Goal: Information Seeking & Learning: Stay updated

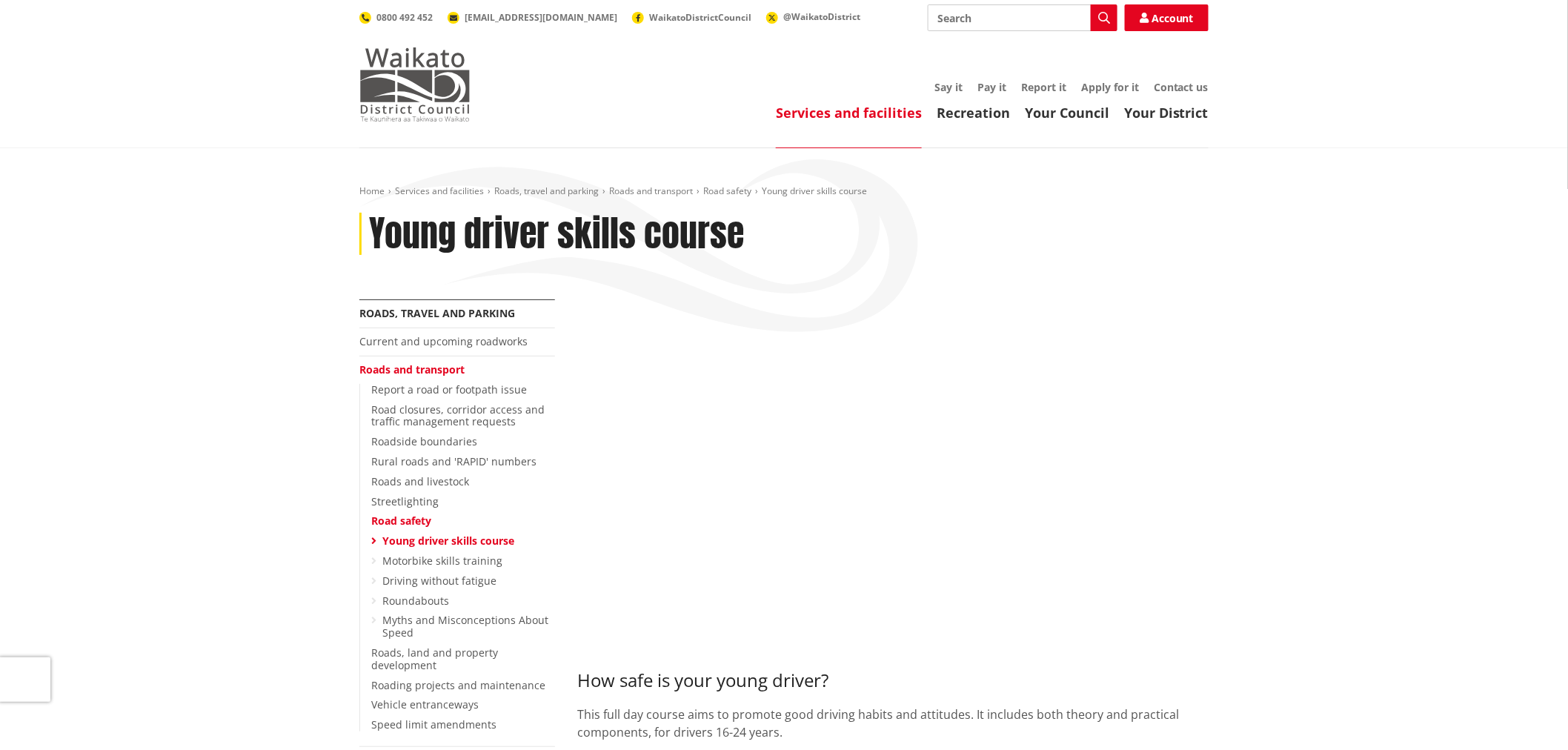
click at [402, 116] on img at bounding box center [415, 85] width 111 height 74
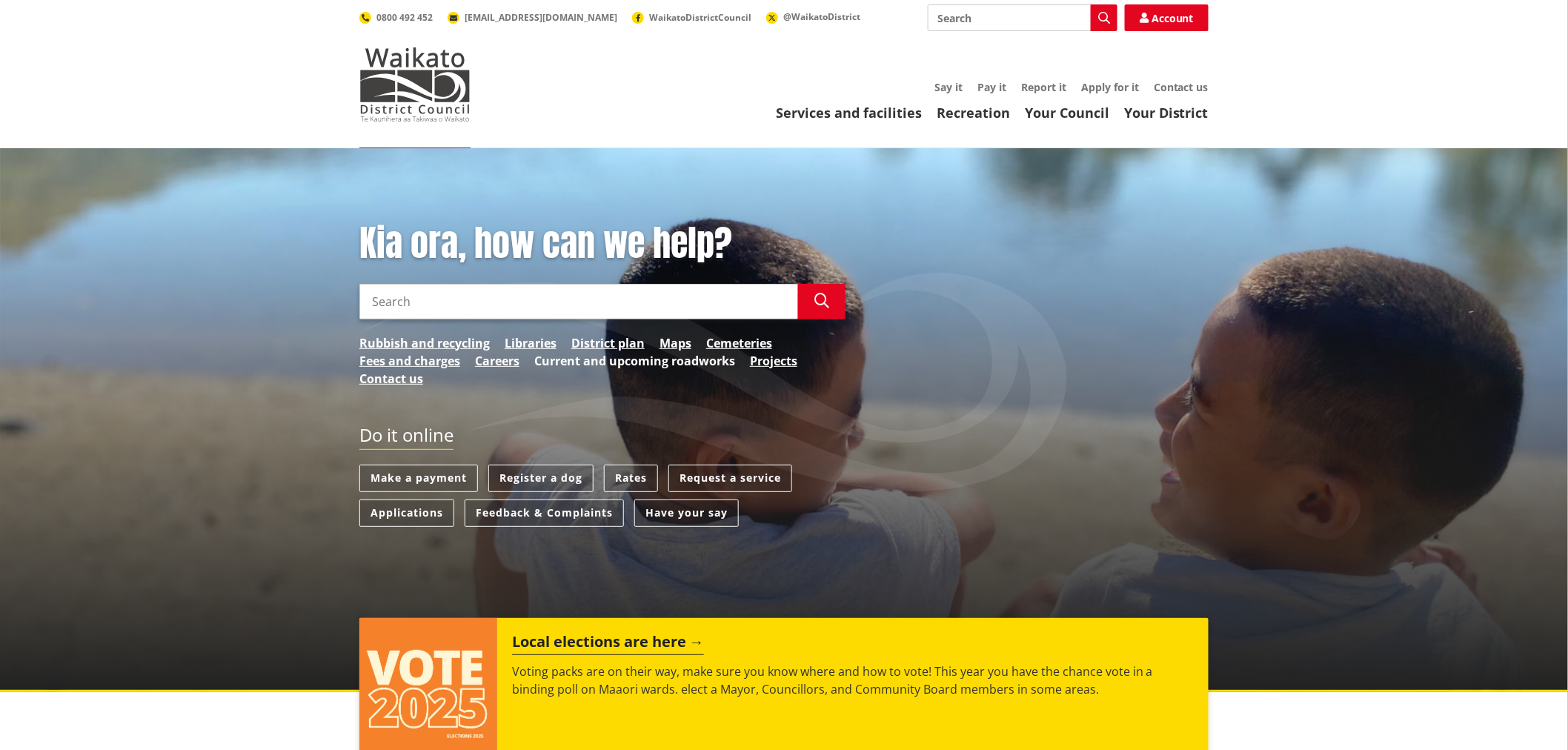
click at [690, 360] on link "Current and upcoming roadworks" at bounding box center [635, 361] width 201 height 18
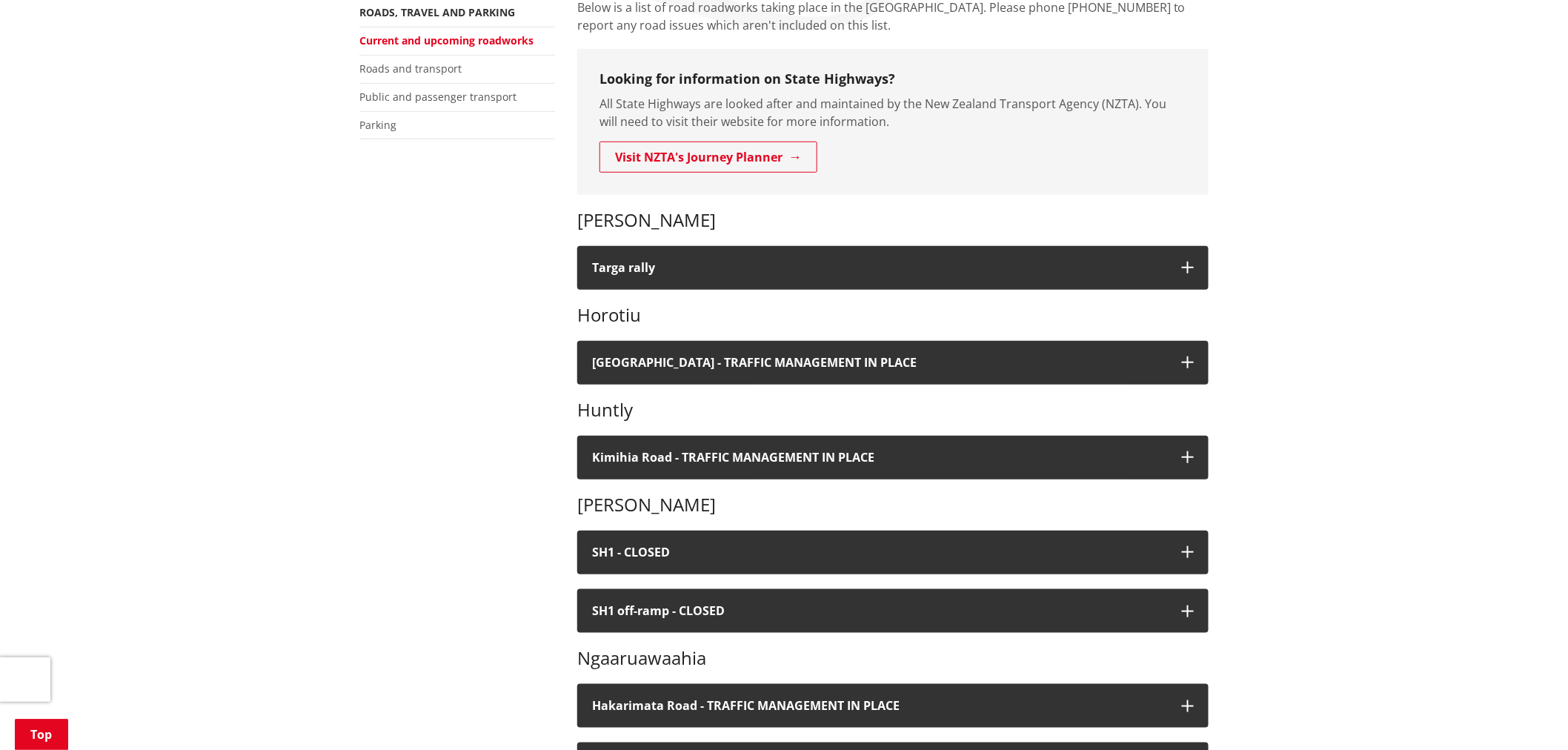
scroll to position [412, 0]
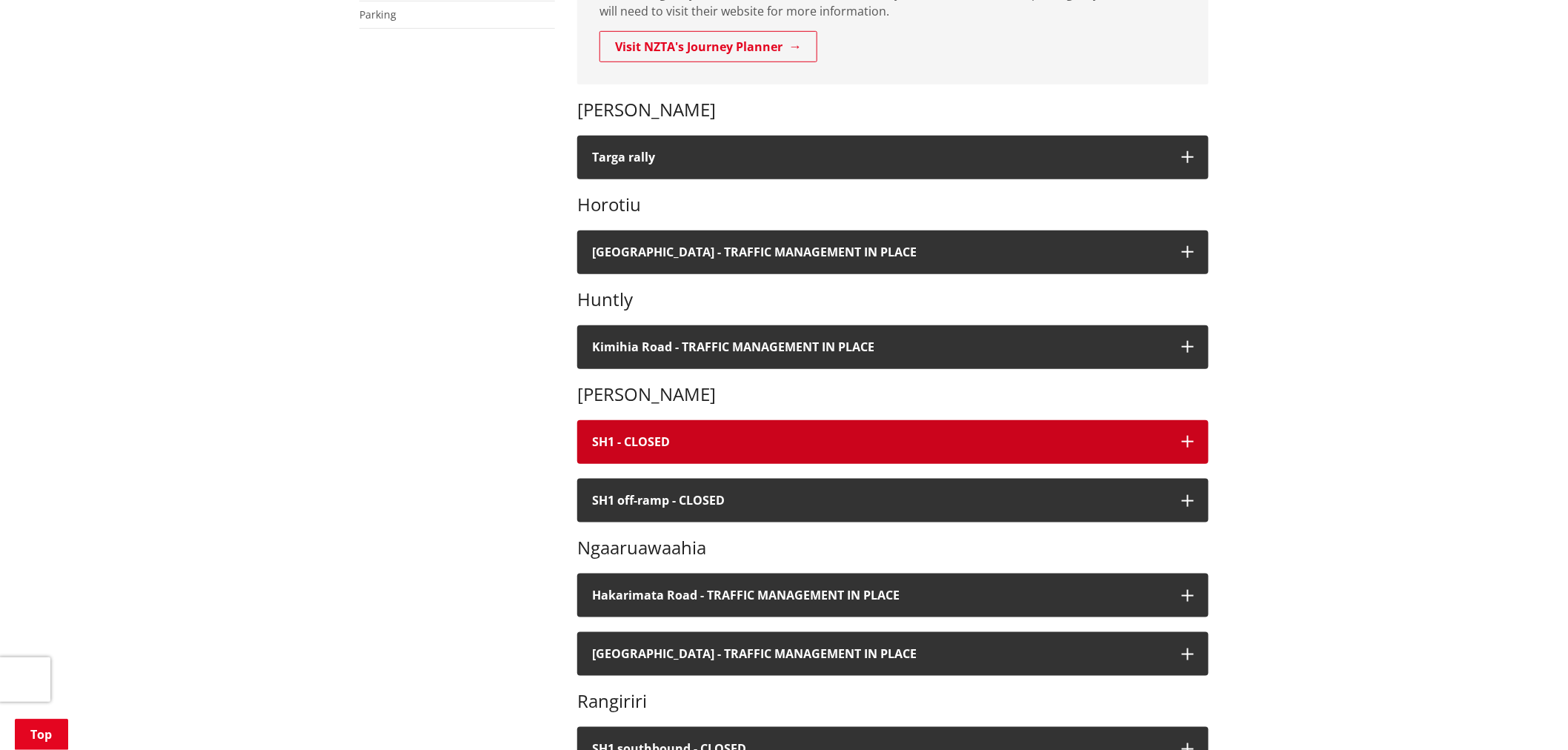
click at [1001, 443] on h4 "SH1 - CLOSED" at bounding box center [880, 442] width 575 height 14
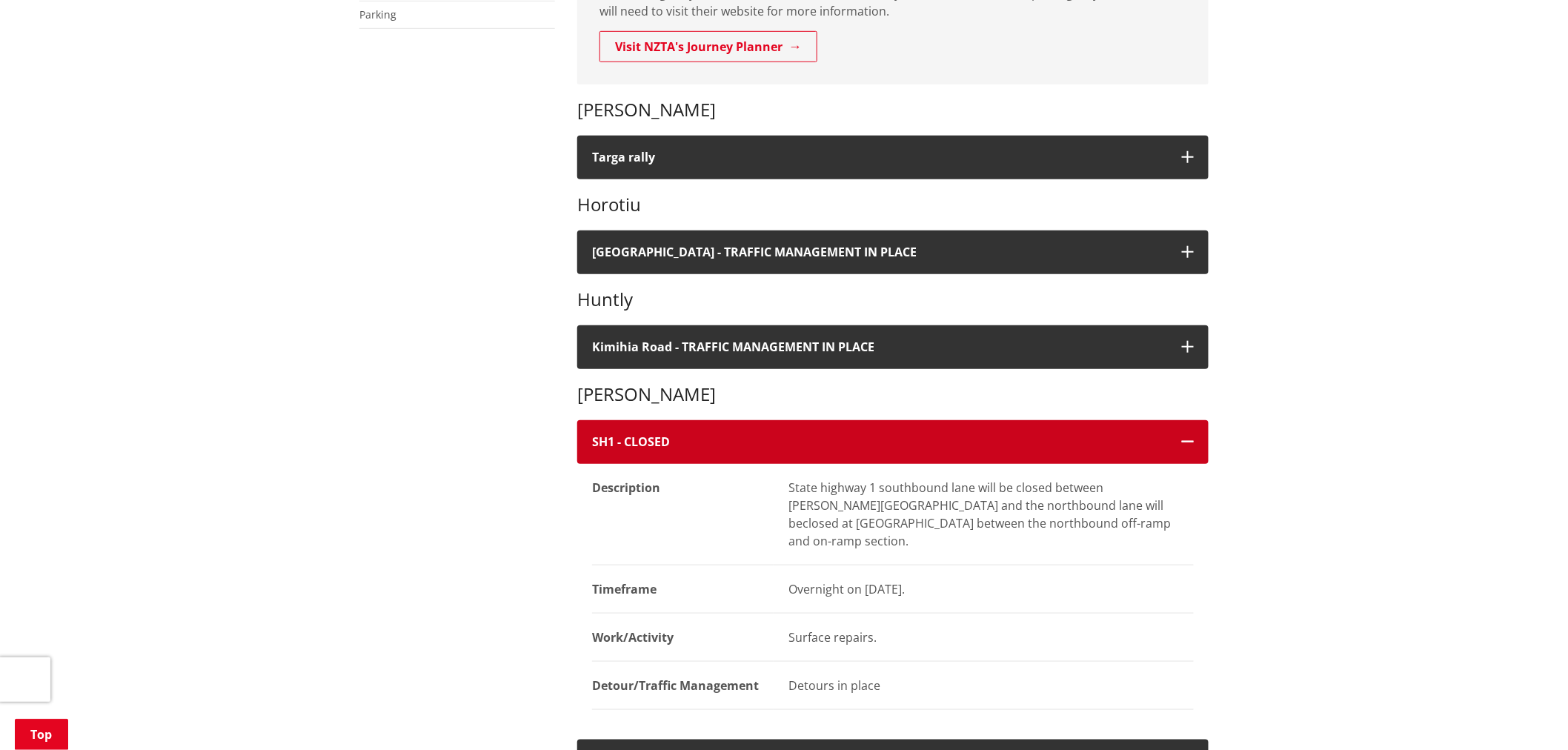
click at [1001, 443] on h4 "SH1 - CLOSED" at bounding box center [880, 442] width 575 height 14
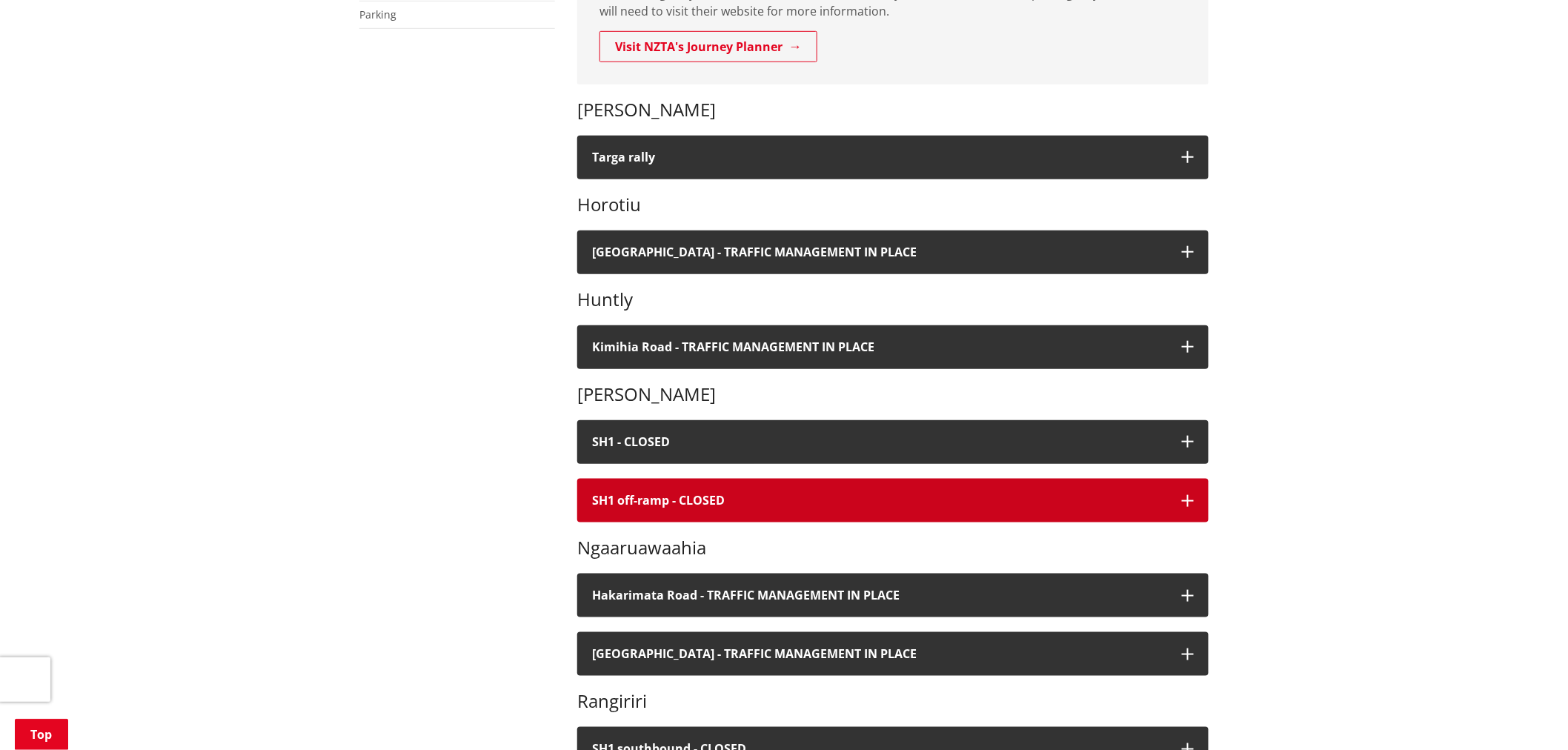
click at [932, 498] on h4 "SH1 off-ramp - CLOSED" at bounding box center [880, 500] width 575 height 14
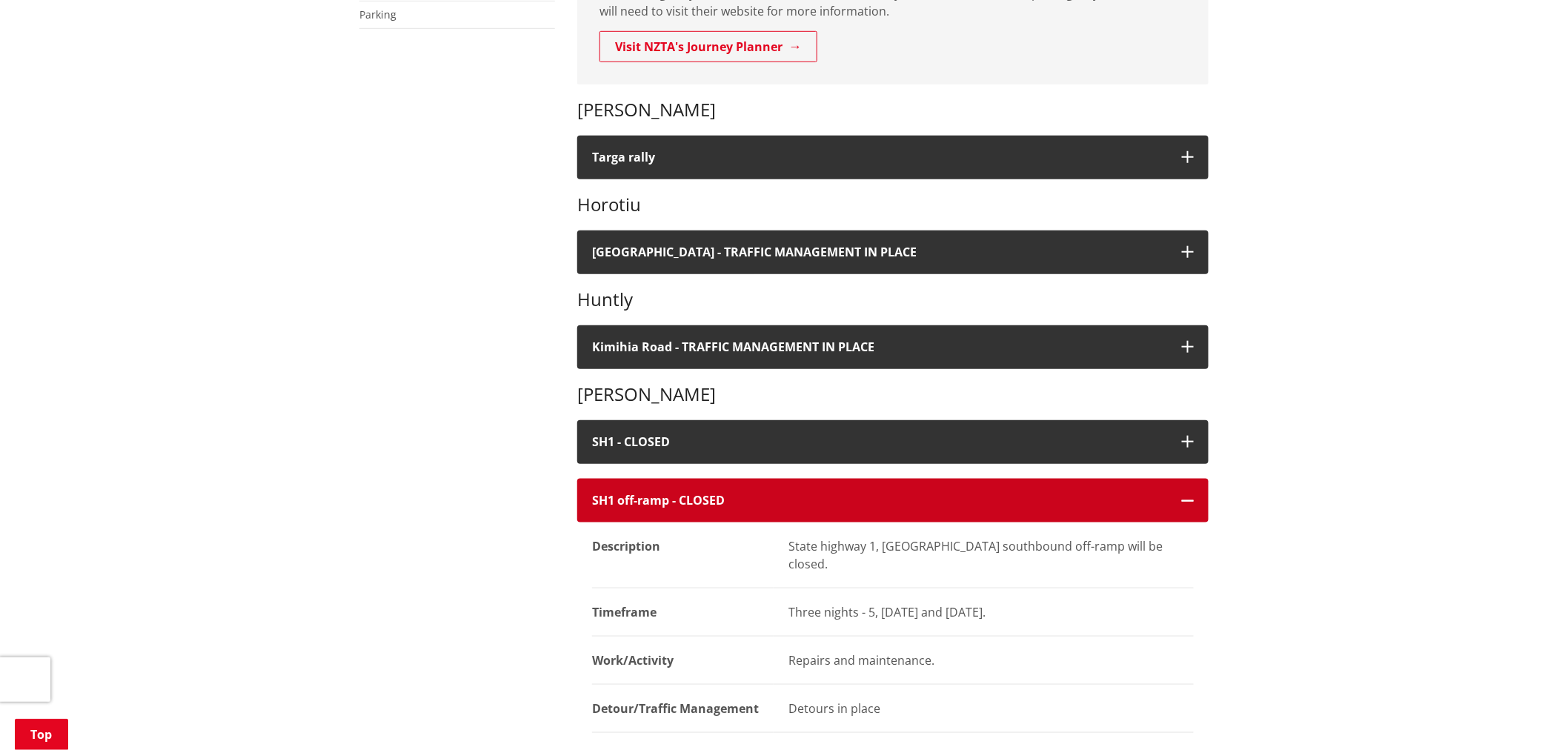
click at [932, 498] on h4 "SH1 off-ramp - CLOSED" at bounding box center [880, 500] width 575 height 14
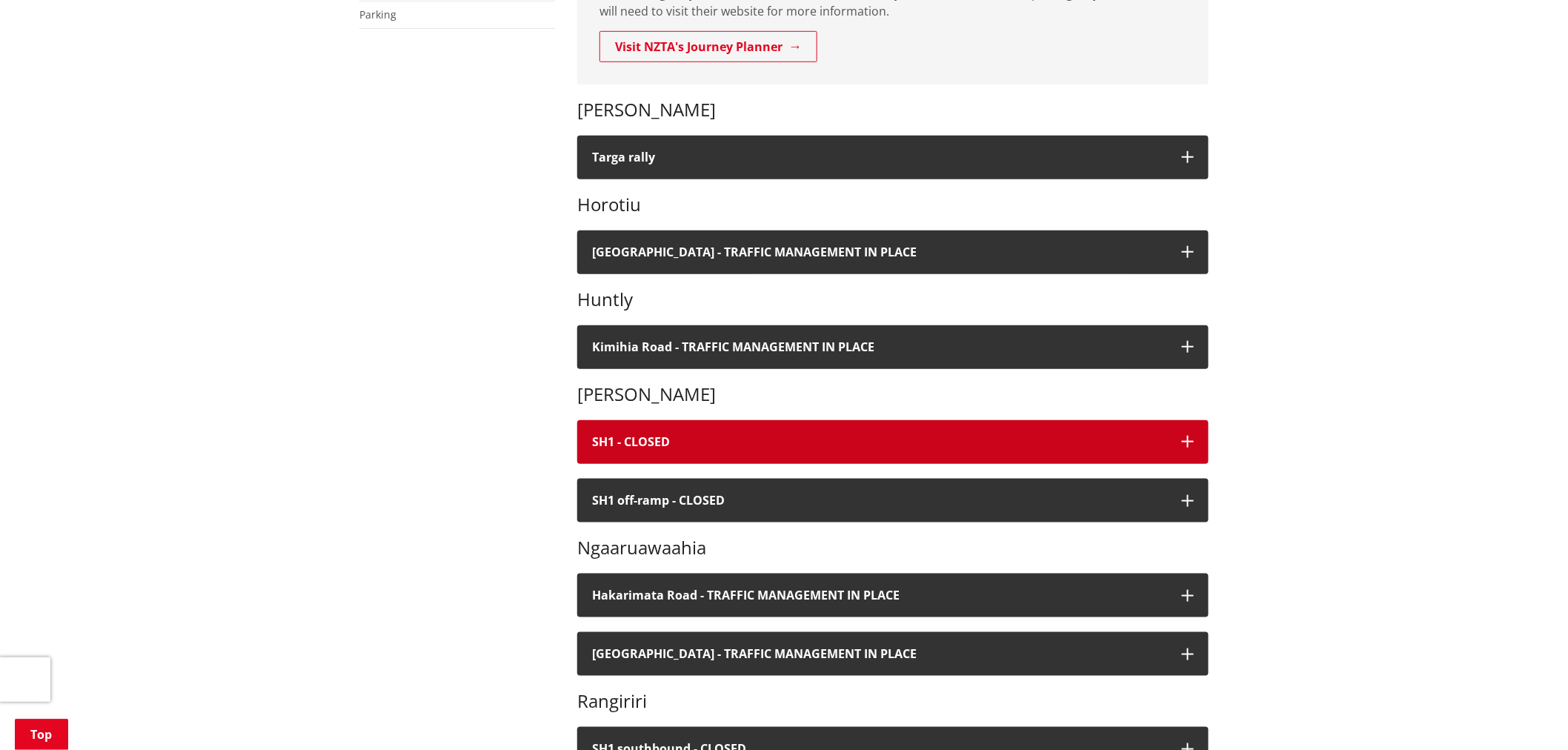
click at [876, 437] on h4 "SH1 - CLOSED" at bounding box center [880, 442] width 575 height 14
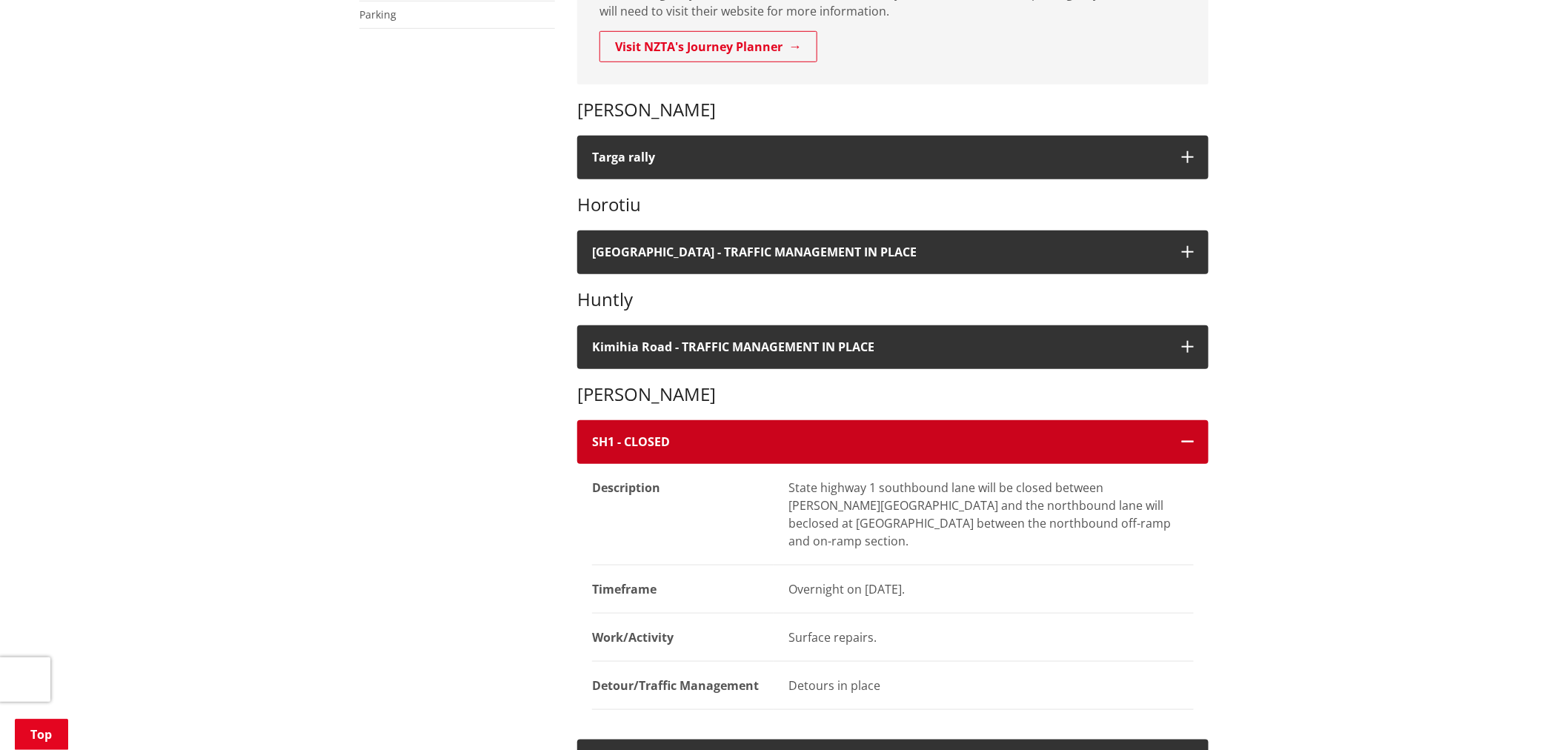
click at [876, 437] on h4 "SH1 - CLOSED" at bounding box center [880, 442] width 575 height 14
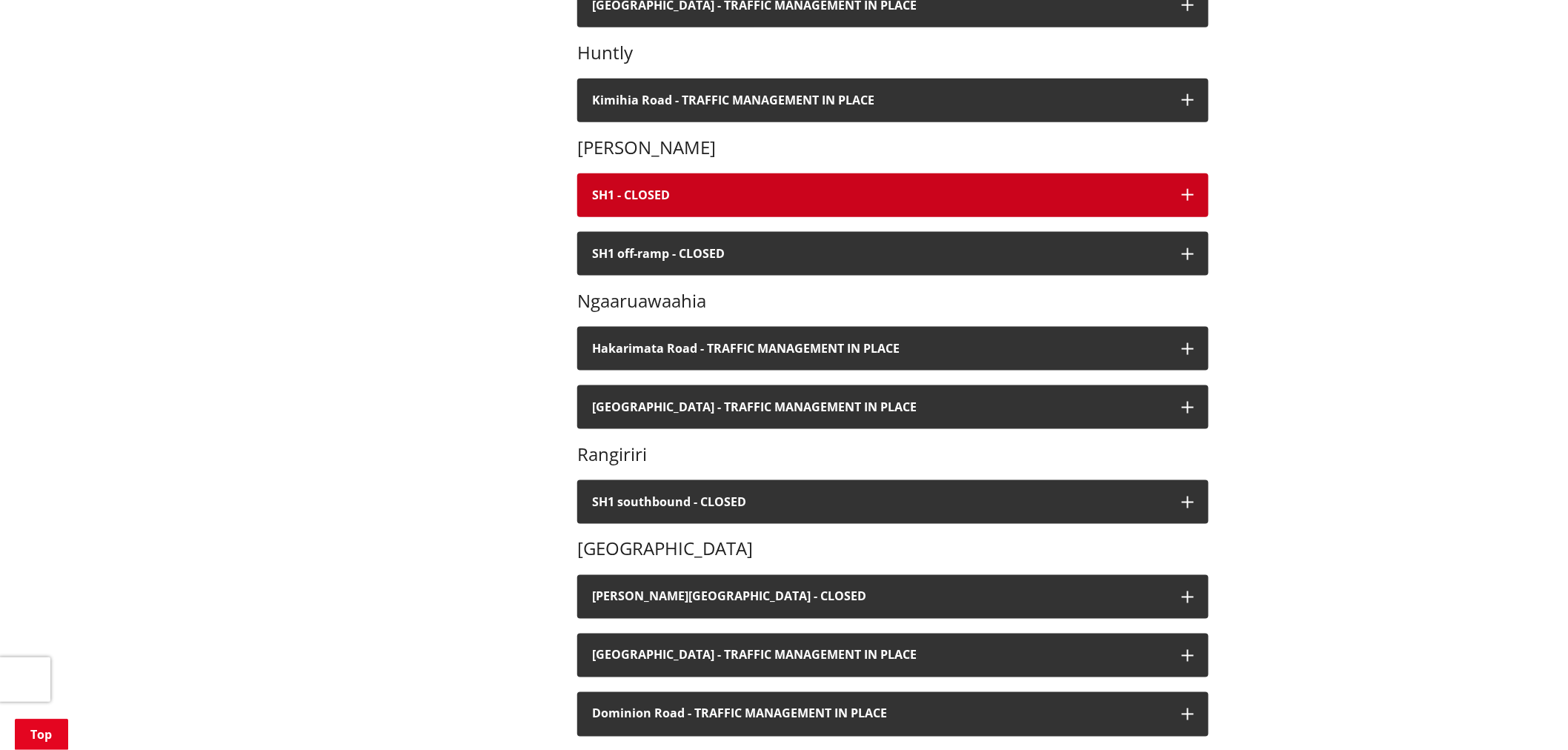
scroll to position [906, 0]
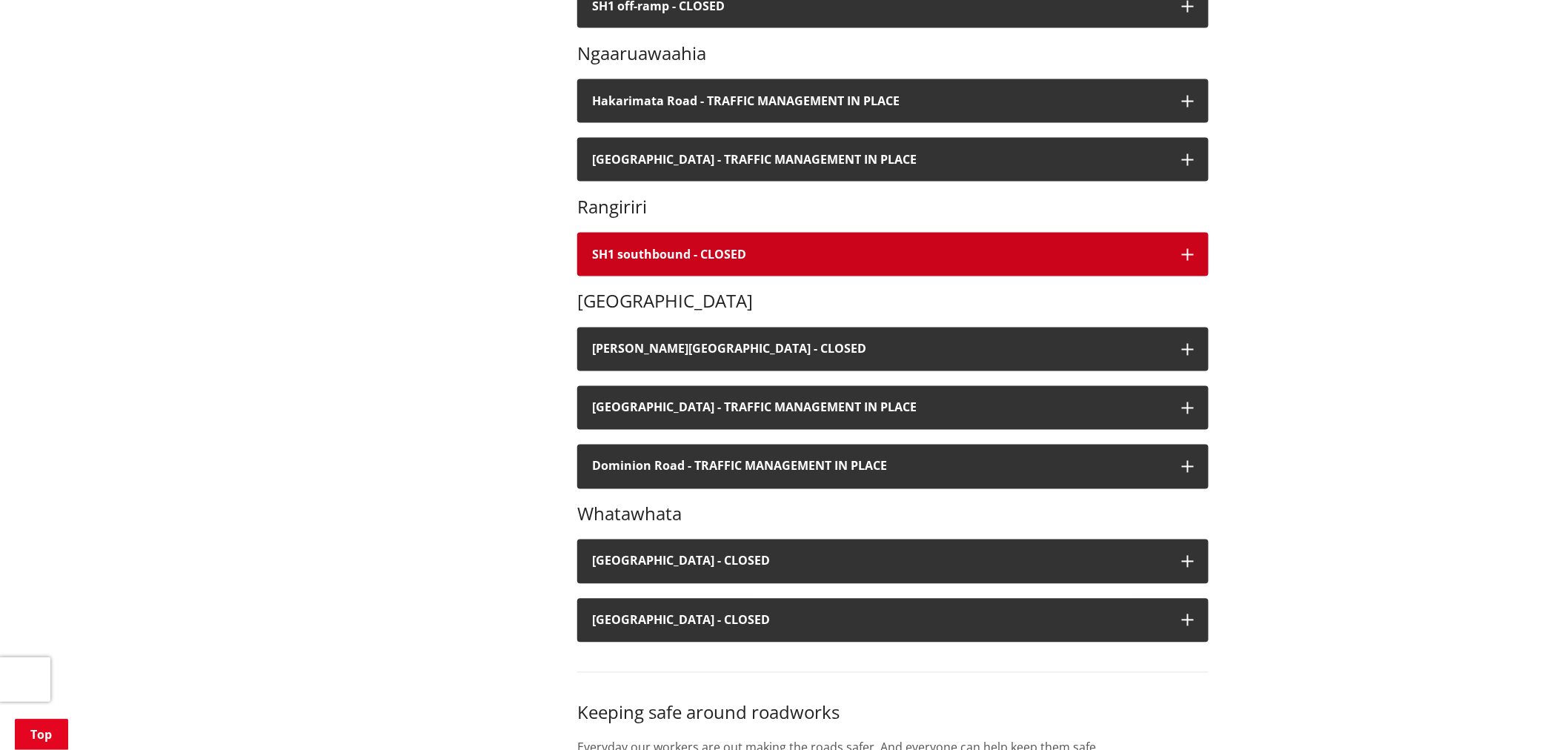
click at [810, 267] on button "SH1 southbound - CLOSED" at bounding box center [892, 255] width 631 height 44
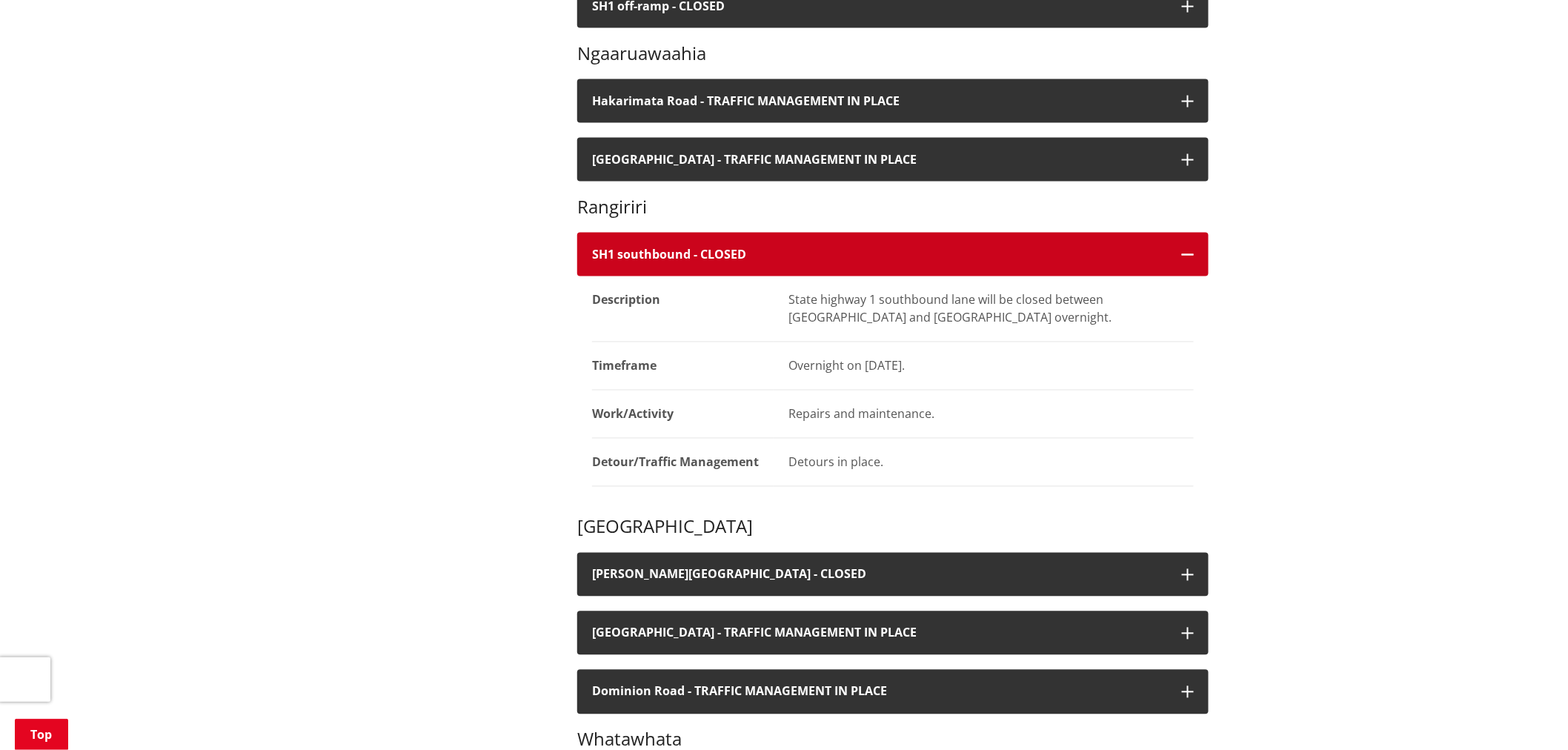
click at [812, 260] on h4 "SH1 southbound - CLOSED" at bounding box center [880, 255] width 575 height 14
